Goal: Use online tool/utility: Utilize a website feature to perform a specific function

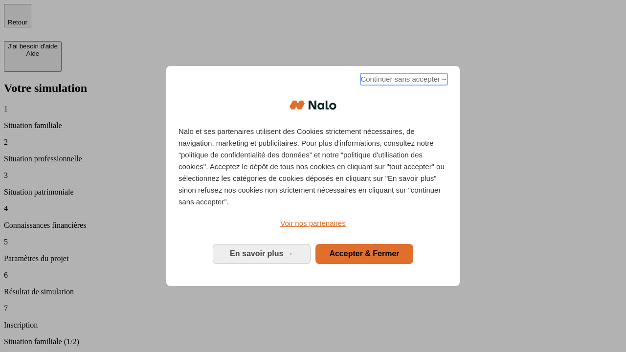
click at [403, 81] on span "Continuer sans accepter →" at bounding box center [403, 79] width 87 height 12
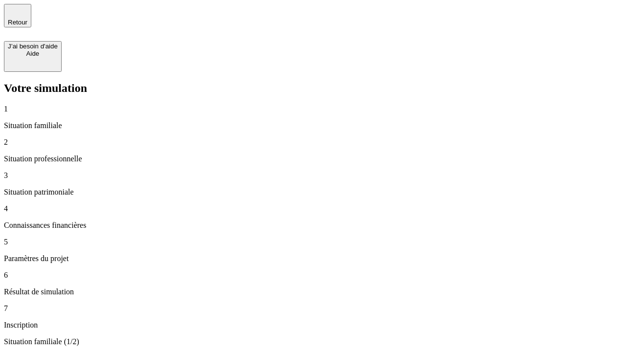
type input "70 000"
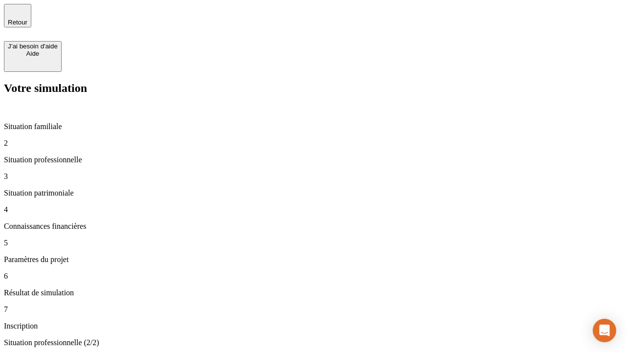
type input "1 000"
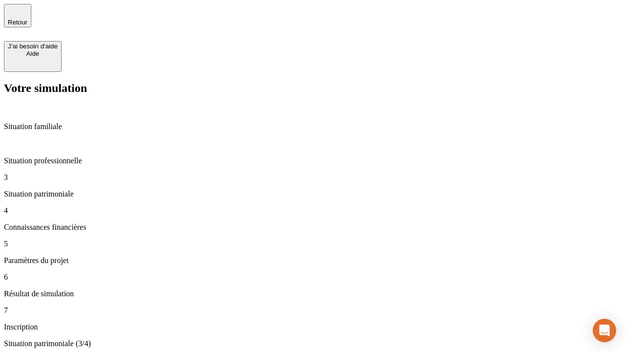
type input "800"
type input "6"
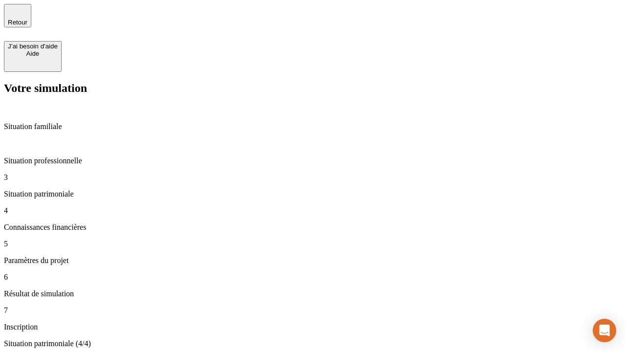
type input "400"
type input "3"
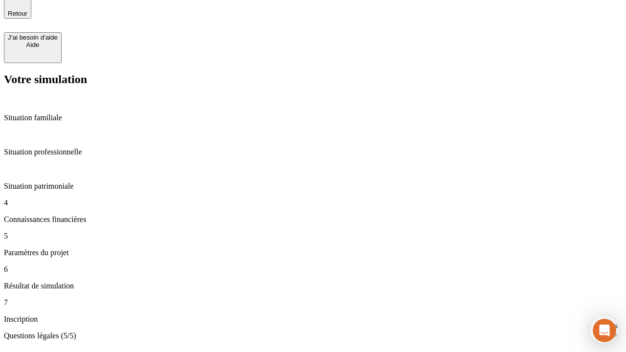
scroll to position [30, 0]
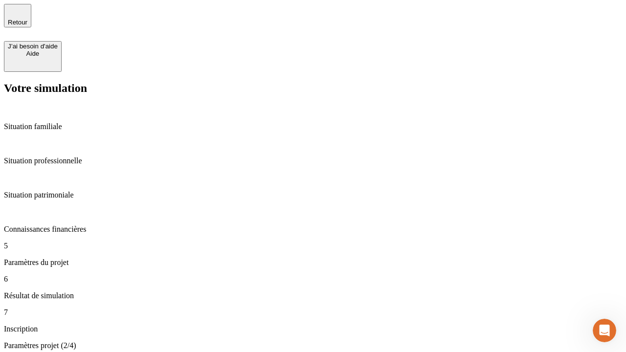
type input "35"
type input "500"
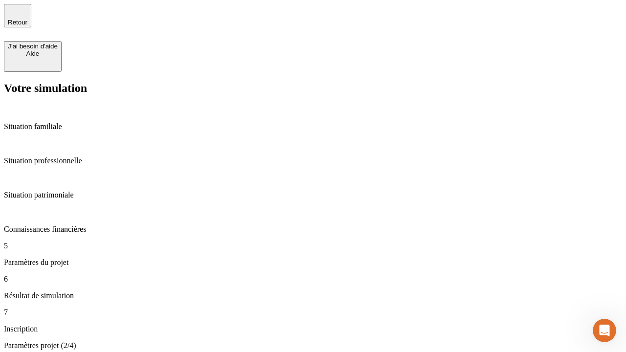
type input "640"
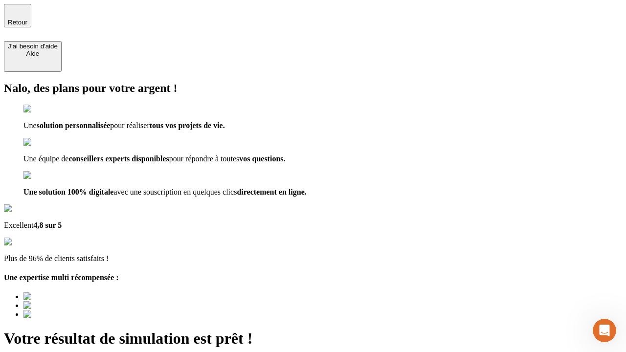
type input "[EMAIL_ADDRESS][DOMAIN_NAME]"
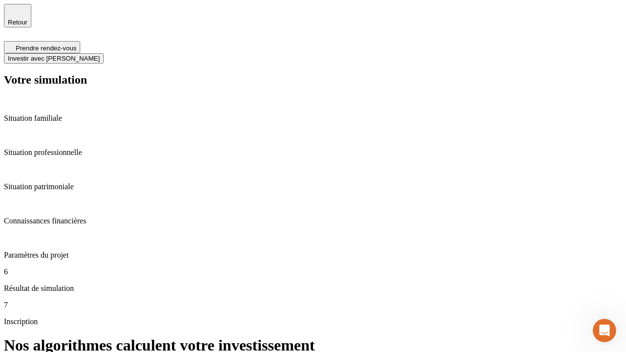
scroll to position [4, 0]
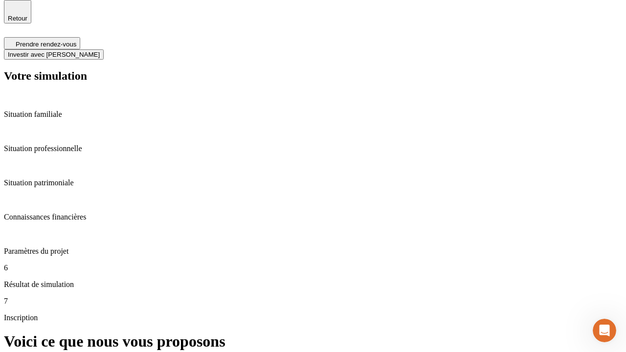
click at [100, 51] on span "Investir avec [PERSON_NAME]" at bounding box center [54, 54] width 92 height 7
